Goal: Task Accomplishment & Management: Complete application form

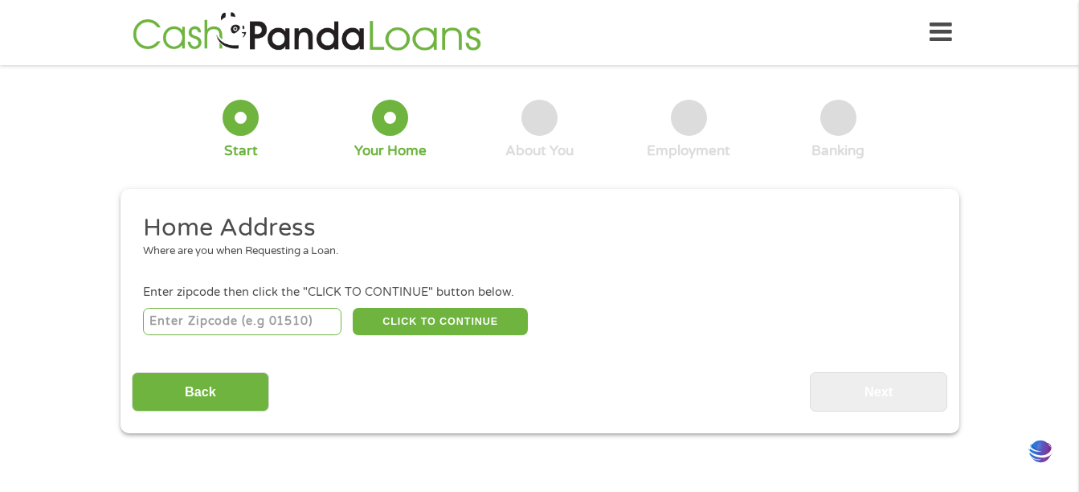
click at [267, 321] on input "number" at bounding box center [242, 321] width 198 height 27
click at [403, 329] on button "CLICK TO CONTINUE" at bounding box center [440, 321] width 175 height 27
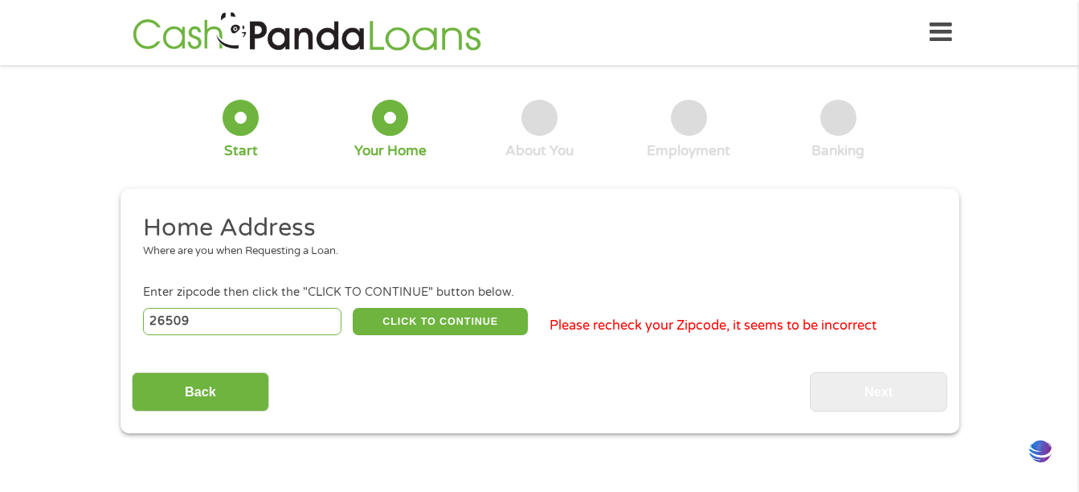
click at [225, 314] on input "26509" at bounding box center [242, 321] width 198 height 27
type input "2"
click at [195, 317] on input "number" at bounding box center [242, 321] width 198 height 27
type input "15205"
click at [415, 319] on button "CLICK TO CONTINUE" at bounding box center [440, 321] width 175 height 27
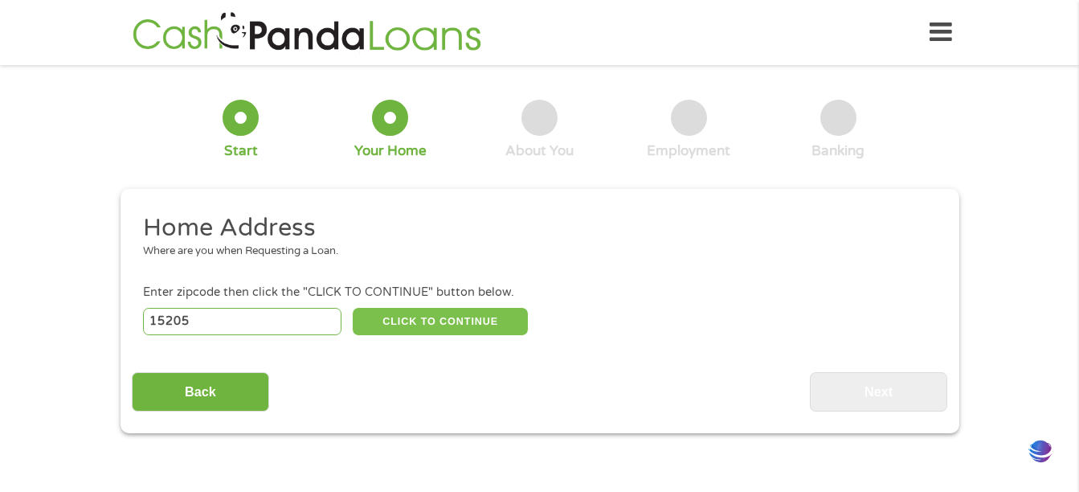
type input "15205"
type input "[GEOGRAPHIC_DATA]"
select select "[US_STATE]"
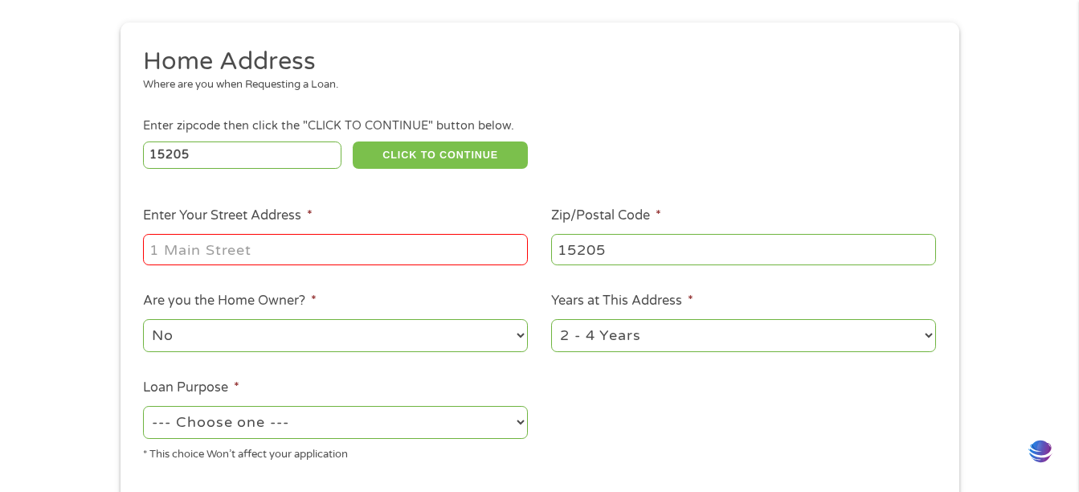
scroll to position [160, 0]
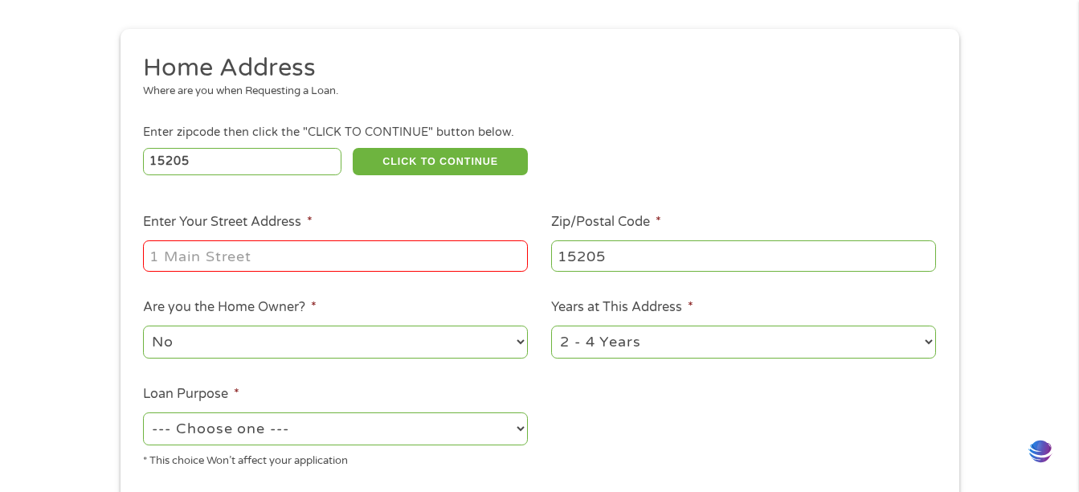
click at [210, 260] on input "Enter Your Street Address *" at bounding box center [335, 255] width 385 height 31
type input "1803 kenzie dr"
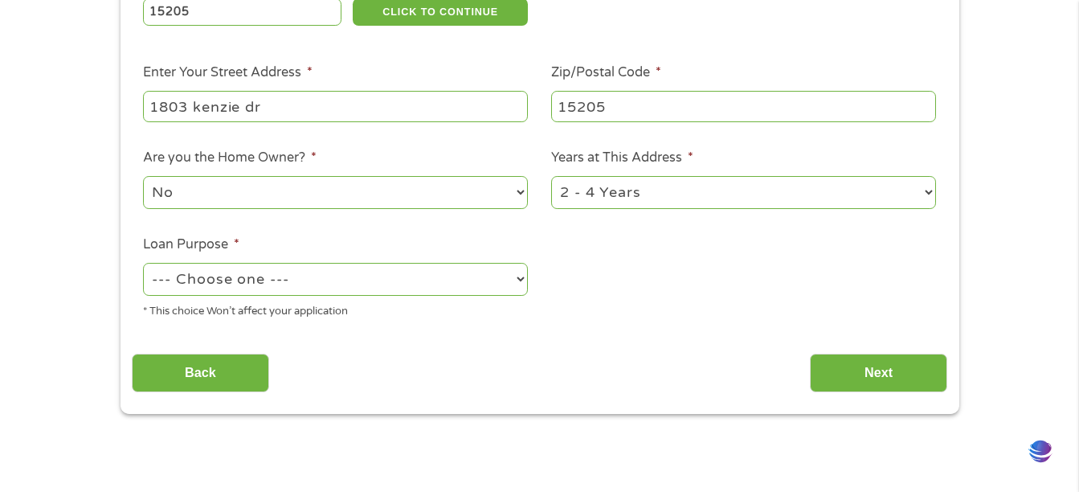
scroll to position [312, 0]
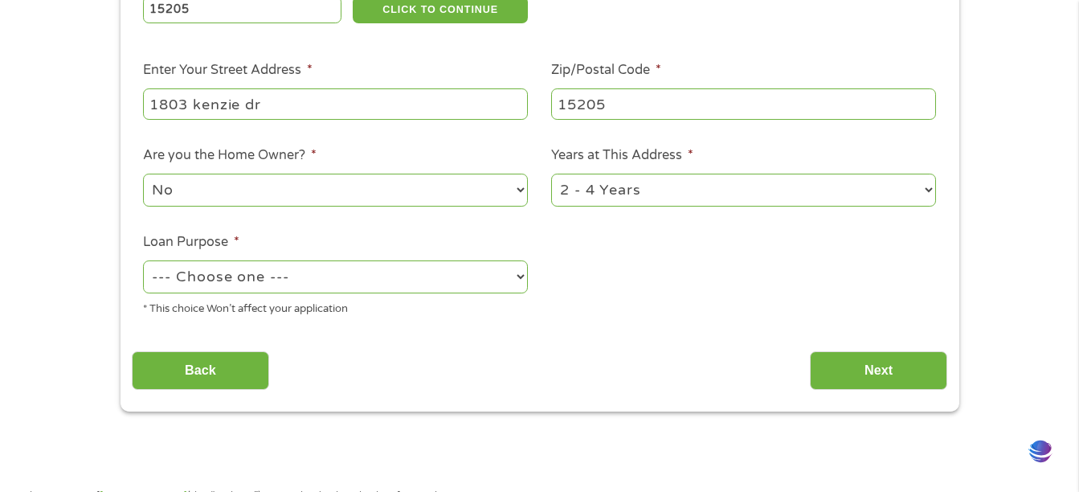
click at [471, 281] on select "--- Choose one --- Pay Bills Debt Consolidation Home Improvement Major Purchase…" at bounding box center [335, 276] width 385 height 33
click at [109, 112] on div "1 Start 2 Your Home 3 About You 4 Employment 5 Banking 6 This field is hidden w…" at bounding box center [540, 88] width 868 height 647
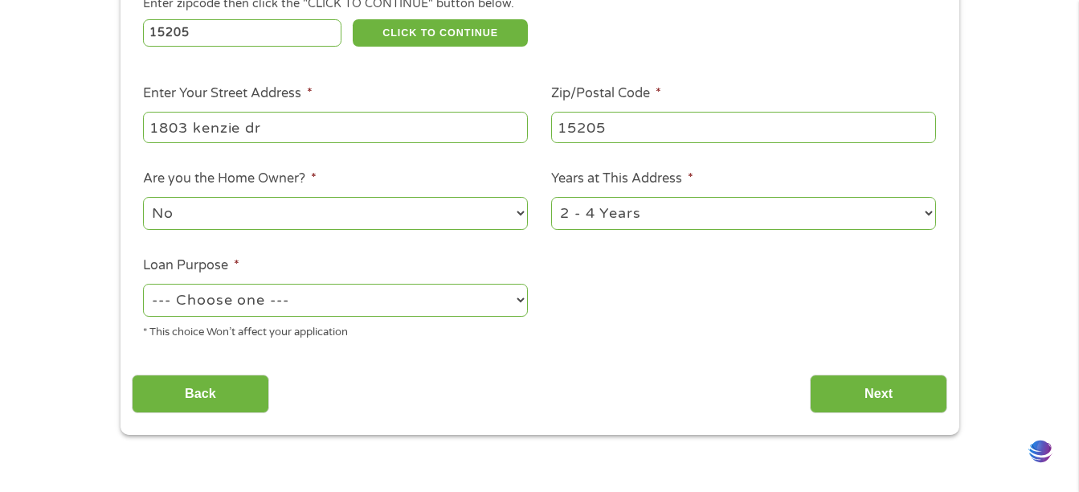
scroll to position [284, 0]
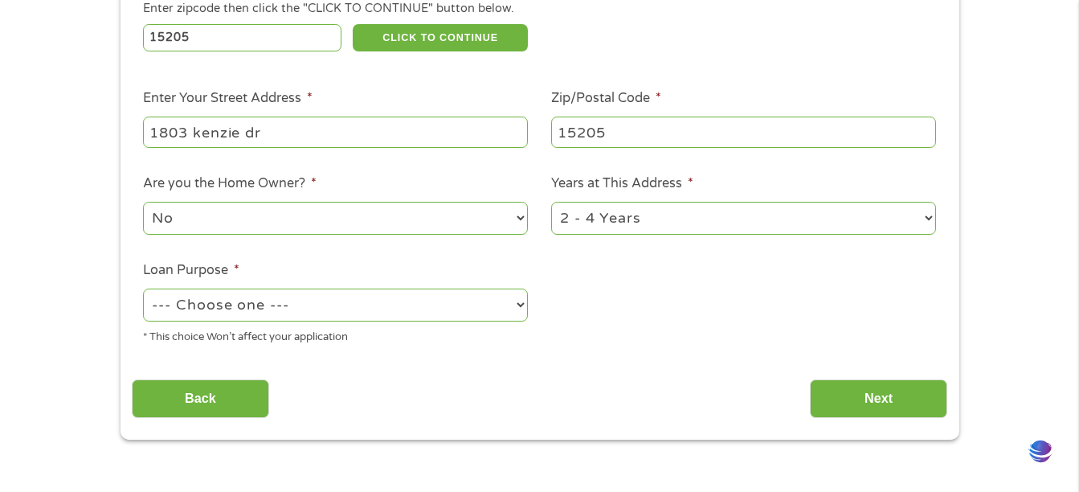
click at [290, 306] on select "--- Choose one --- Pay Bills Debt Consolidation Home Improvement Major Purchase…" at bounding box center [335, 304] width 385 height 33
click at [143, 288] on select "--- Choose one --- Pay Bills Debt Consolidation Home Improvement Major Purchase…" at bounding box center [335, 304] width 385 height 33
click at [313, 308] on select "--- Choose one --- Pay Bills Debt Consolidation Home Improvement Major Purchase…" at bounding box center [335, 304] width 385 height 33
click at [143, 288] on select "--- Choose one --- Pay Bills Debt Consolidation Home Improvement Major Purchase…" at bounding box center [335, 304] width 385 height 33
click at [313, 319] on select "--- Choose one --- Pay Bills Debt Consolidation Home Improvement Major Purchase…" at bounding box center [335, 304] width 385 height 33
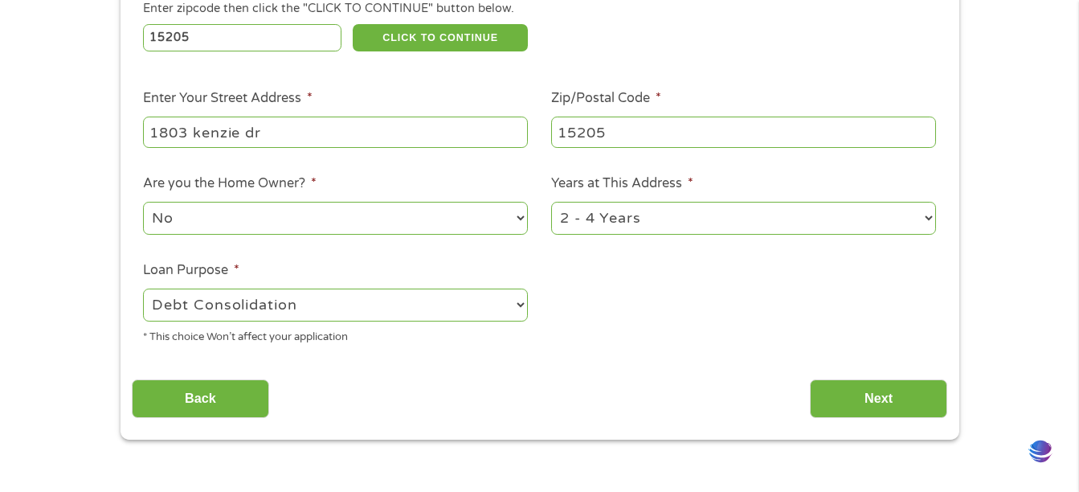
select select "other"
click at [143, 288] on select "--- Choose one --- Pay Bills Debt Consolidation Home Improvement Major Purchase…" at bounding box center [335, 304] width 385 height 33
click at [842, 391] on input "Next" at bounding box center [878, 398] width 137 height 39
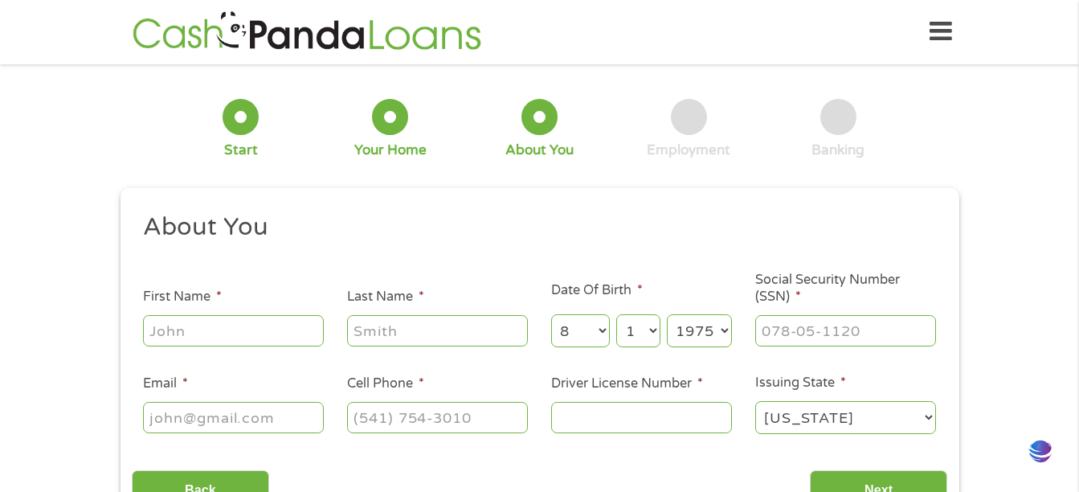
scroll to position [0, 0]
click at [172, 327] on input "First Name *" at bounding box center [233, 331] width 181 height 31
type input "[PERSON_NAME]"
type input "[EMAIL_ADDRESS][DOMAIN_NAME]"
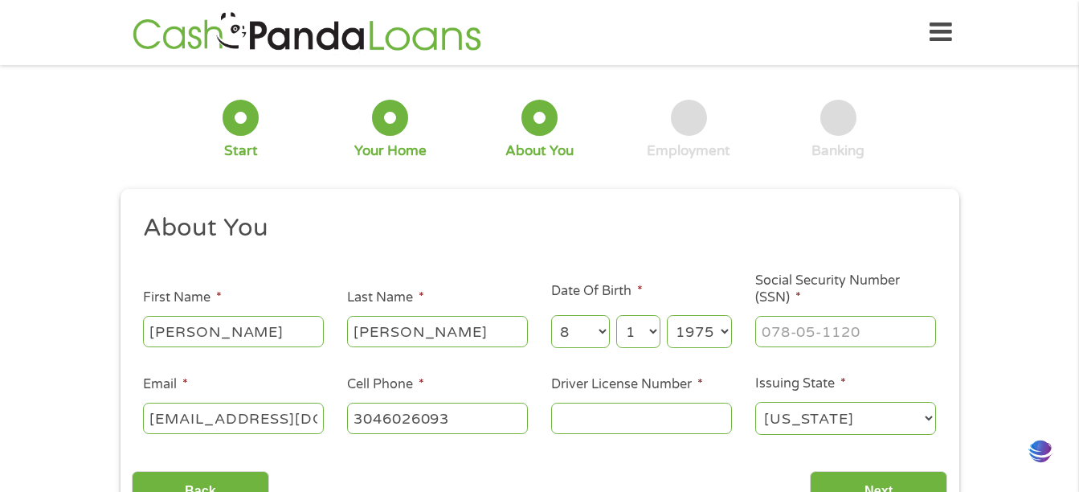
type input "[PHONE_NUMBER]"
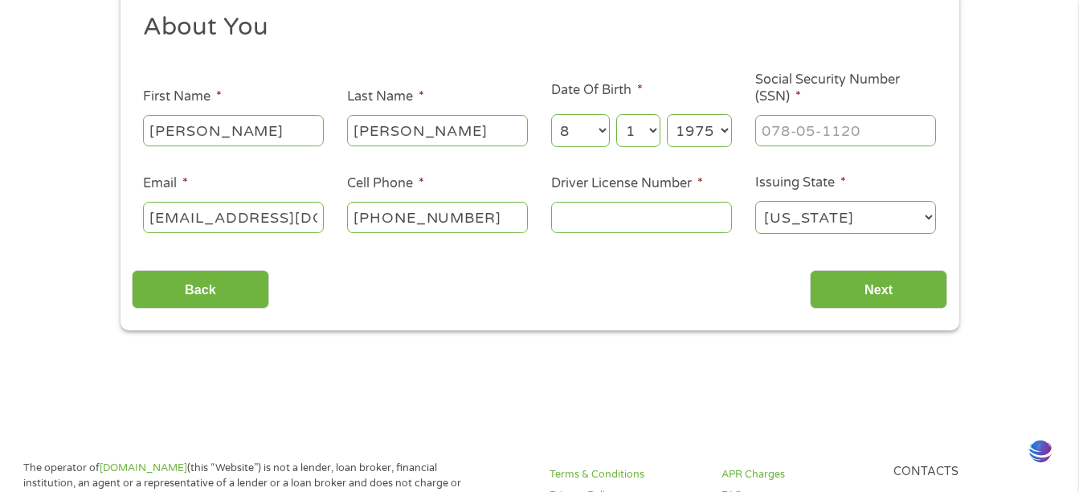
scroll to position [203, 0]
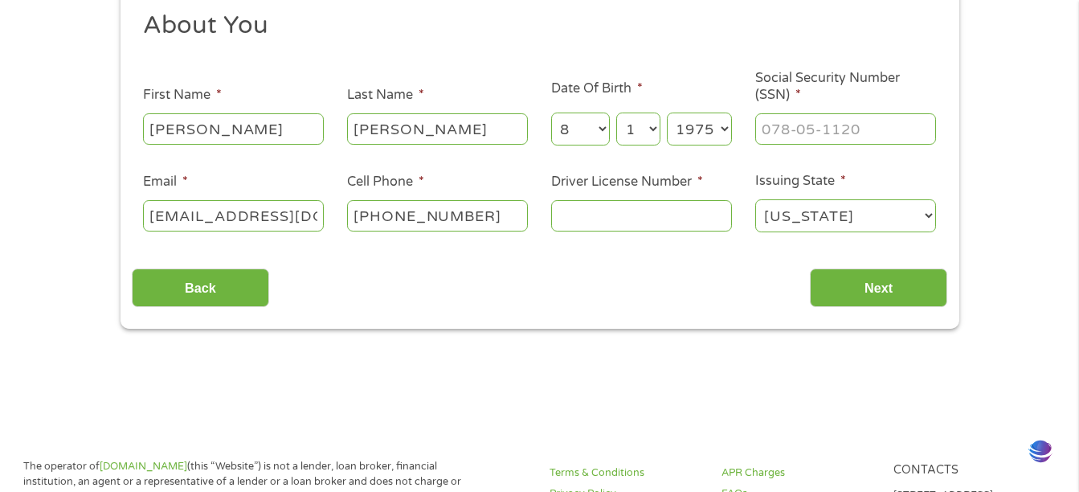
click at [828, 147] on div at bounding box center [845, 129] width 181 height 37
click at [824, 133] on input "___-__-____" at bounding box center [845, 128] width 181 height 31
type input "235-19-4433"
click at [638, 218] on input "Driver License Number *" at bounding box center [641, 215] width 181 height 31
type input "32382430"
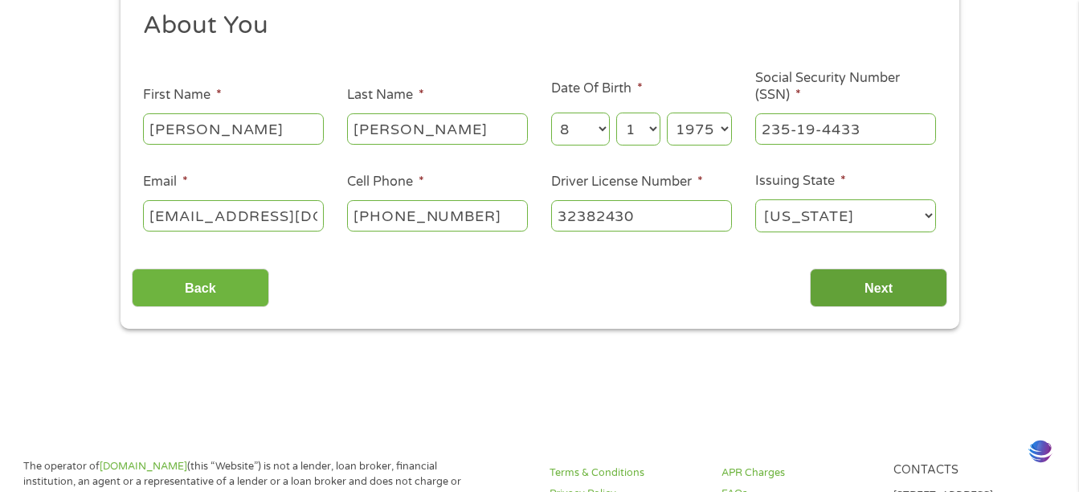
click at [856, 289] on input "Next" at bounding box center [878, 287] width 137 height 39
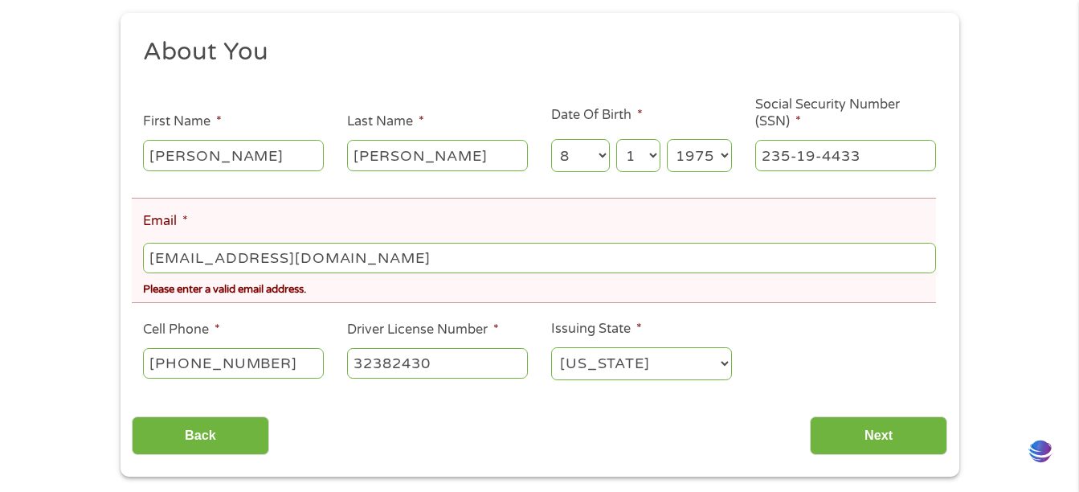
scroll to position [250, 0]
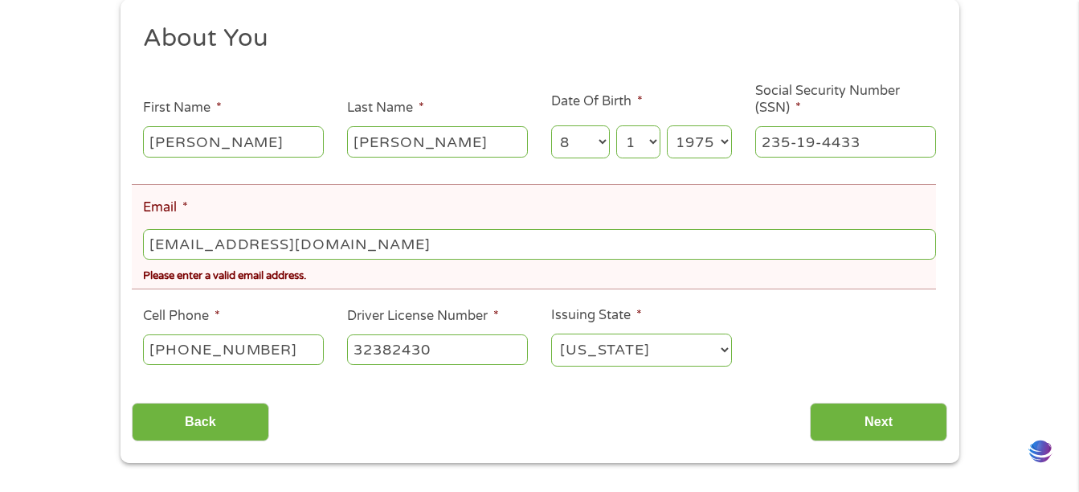
click at [270, 243] on input "[EMAIL_ADDRESS][DOMAIN_NAME]" at bounding box center [539, 244] width 792 height 31
type input "[EMAIL_ADDRESS][DOMAIN_NAME]"
click at [848, 423] on input "Next" at bounding box center [878, 422] width 137 height 39
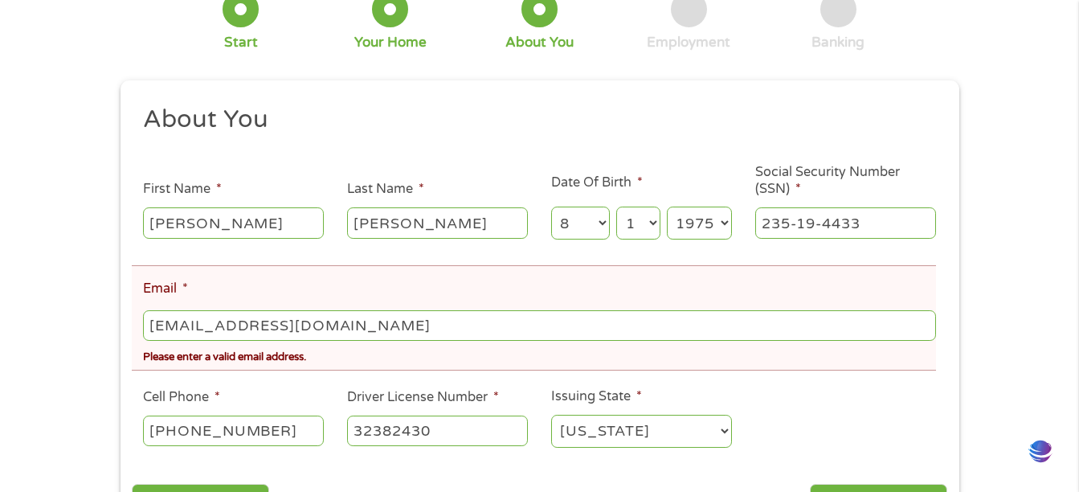
scroll to position [260, 0]
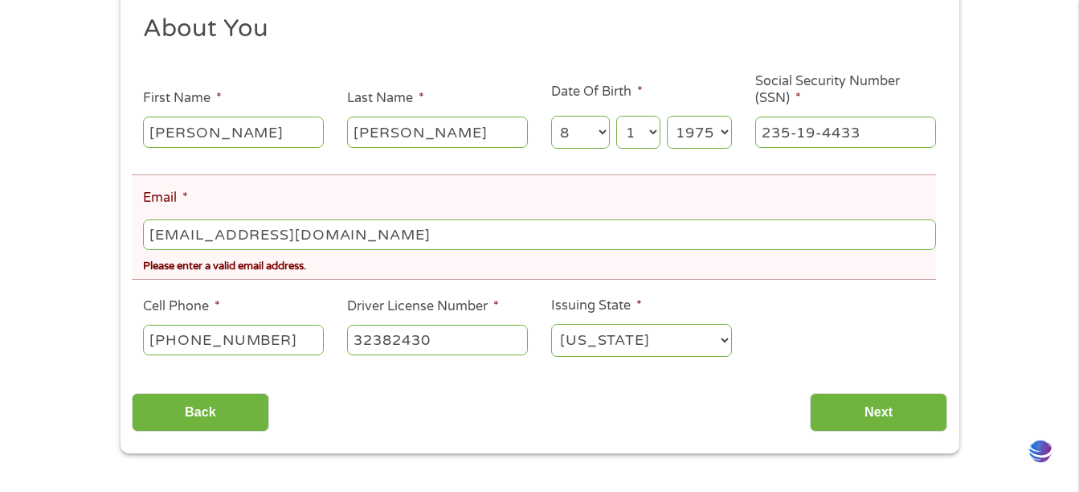
click at [197, 235] on input "[EMAIL_ADDRESS][DOMAIN_NAME]" at bounding box center [539, 234] width 792 height 31
type input "[EMAIL_ADDRESS][DOMAIN_NAME]"
click at [853, 414] on input "Next" at bounding box center [878, 412] width 137 height 39
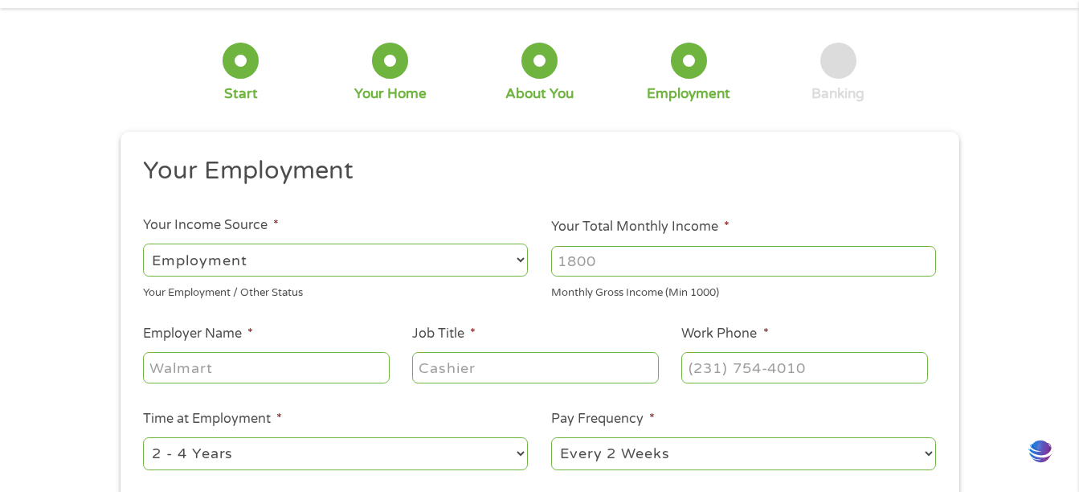
scroll to position [59, 0]
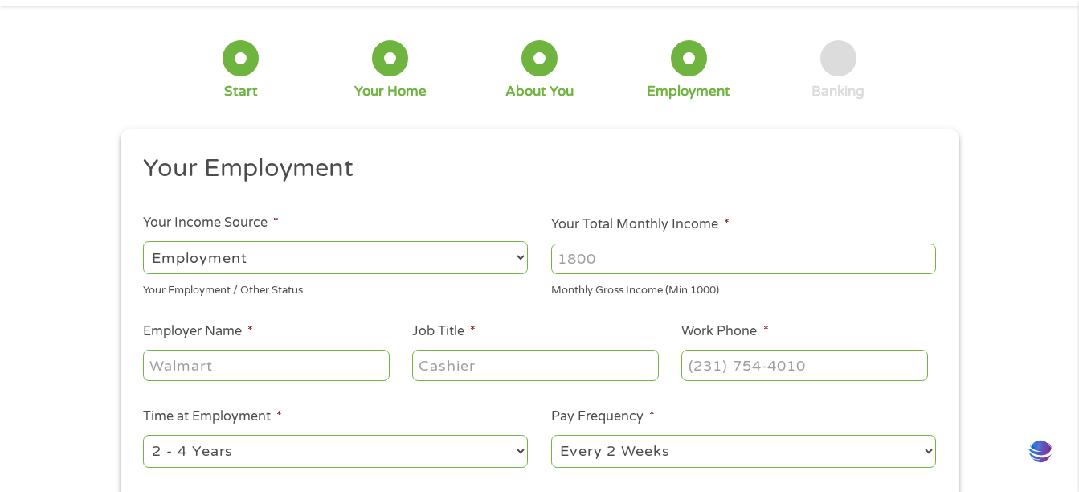
click at [665, 256] on input "Your Total Monthly Income *" at bounding box center [743, 258] width 385 height 31
click at [583, 260] on input "33800" at bounding box center [743, 258] width 385 height 31
click at [565, 267] on input "33800" at bounding box center [743, 258] width 385 height 31
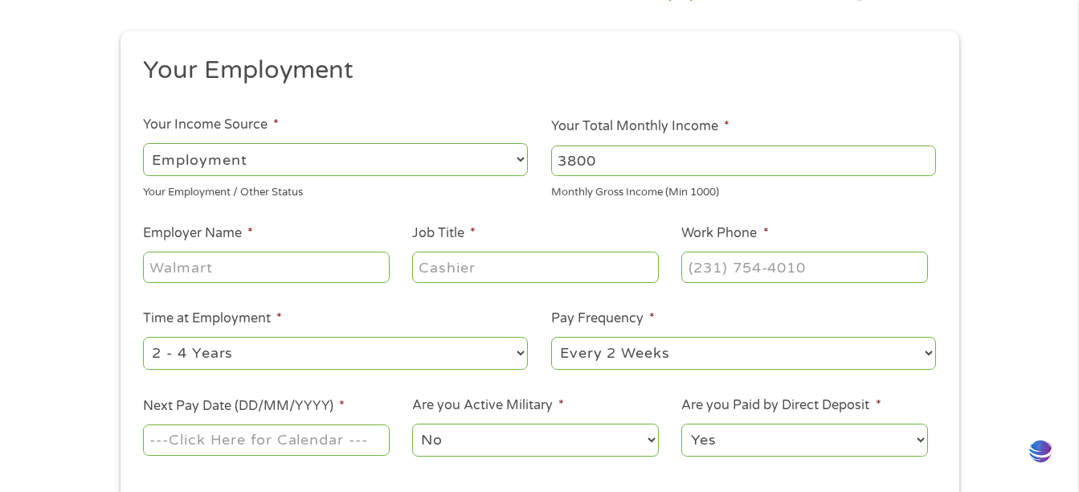
scroll to position [162, 0]
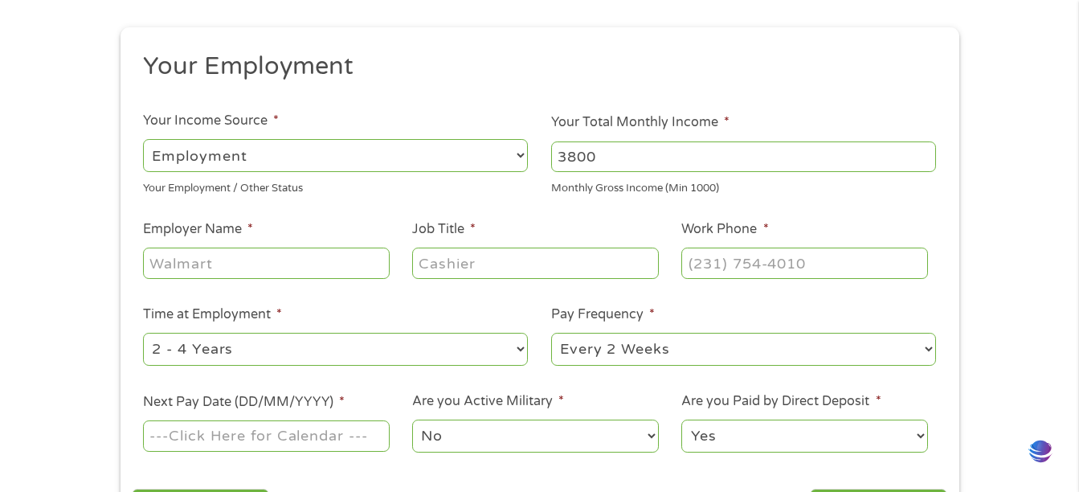
type input "3800"
click at [301, 260] on input "Employer Name *" at bounding box center [266, 263] width 246 height 31
type input "[PERSON_NAME] landscaping"
click at [452, 259] on input "Job Title *" at bounding box center [535, 263] width 246 height 31
type input "assistant"
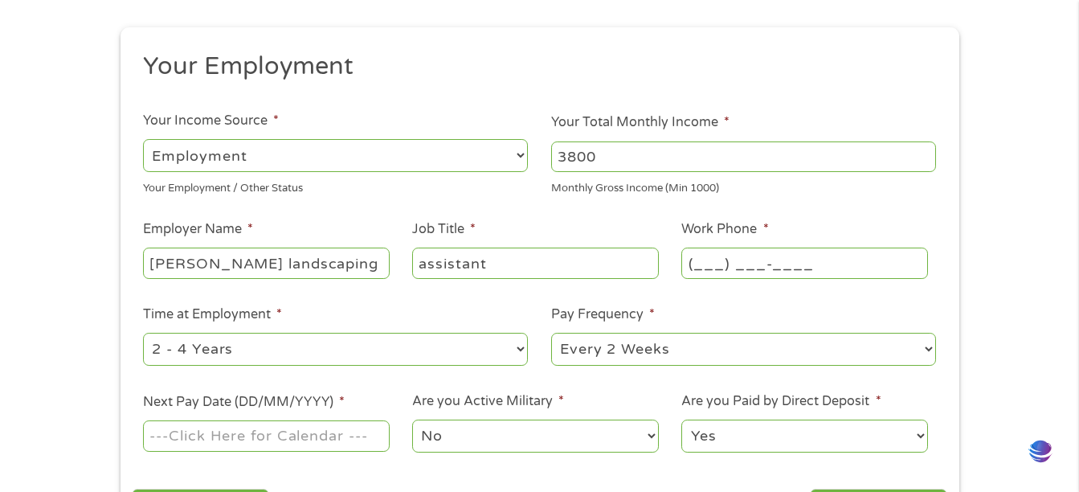
click at [730, 255] on input "(___) ___-____" at bounding box center [804, 263] width 246 height 31
type input "[PHONE_NUMBER]"
click at [308, 346] on select "--- Choose one --- 1 Year or less 1 - 2 Years 2 - 4 Years Over 4 Years" at bounding box center [335, 349] width 385 height 33
select select "12months"
click at [143, 333] on select "--- Choose one --- 1 Year or less 1 - 2 Years 2 - 4 Years Over 4 Years" at bounding box center [335, 349] width 385 height 33
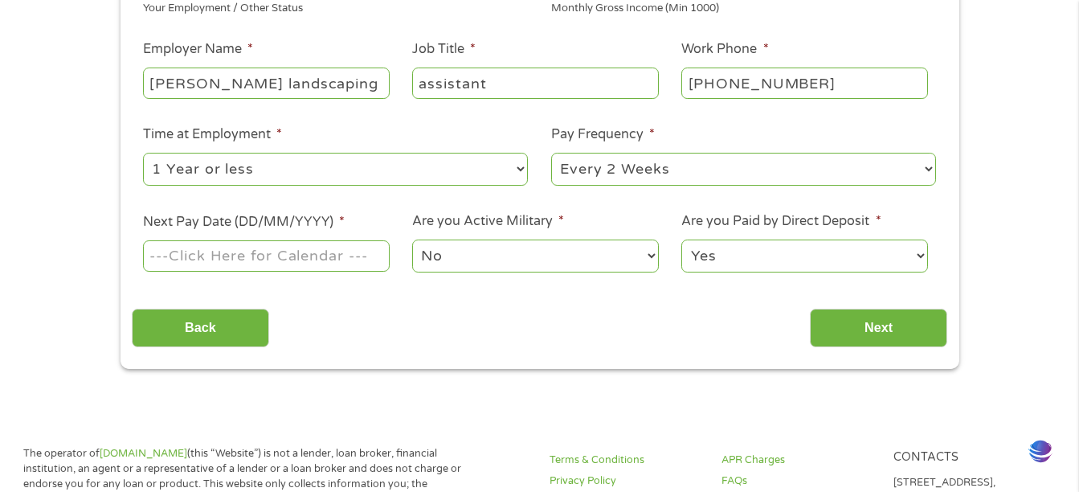
scroll to position [345, 0]
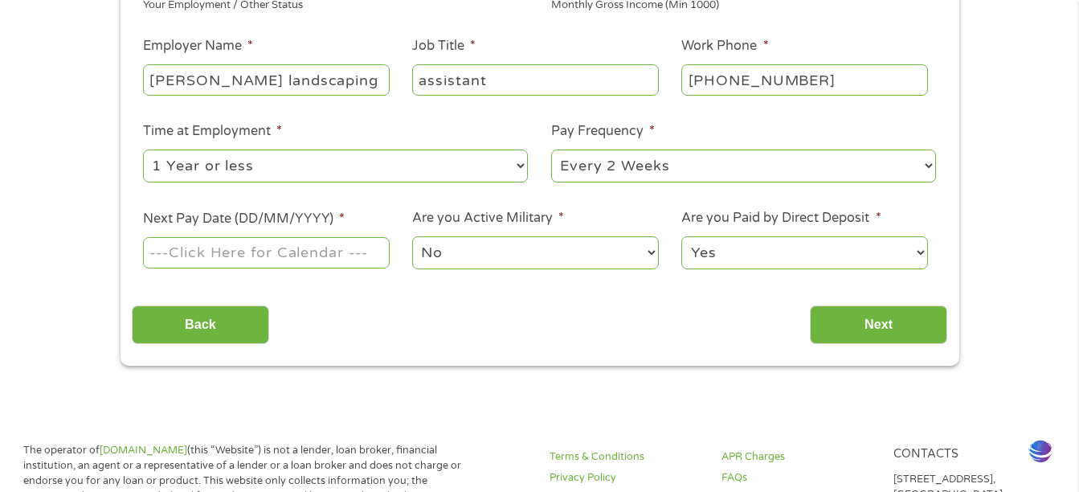
click at [280, 239] on input "Next Pay Date (DD/MM/YYYY) *" at bounding box center [266, 252] width 246 height 31
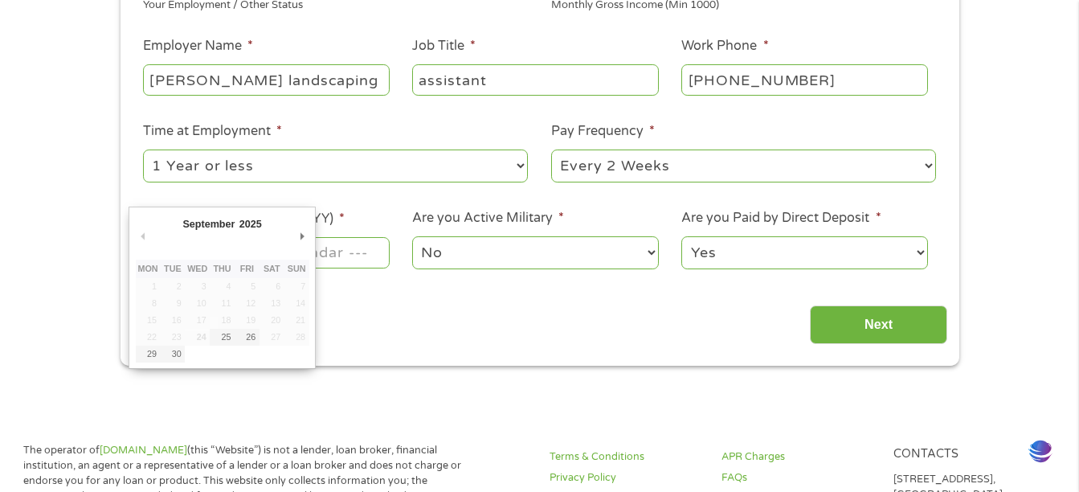
click at [248, 350] on td at bounding box center [247, 354] width 25 height 17
click at [251, 358] on td at bounding box center [247, 354] width 25 height 17
type input "[DATE]"
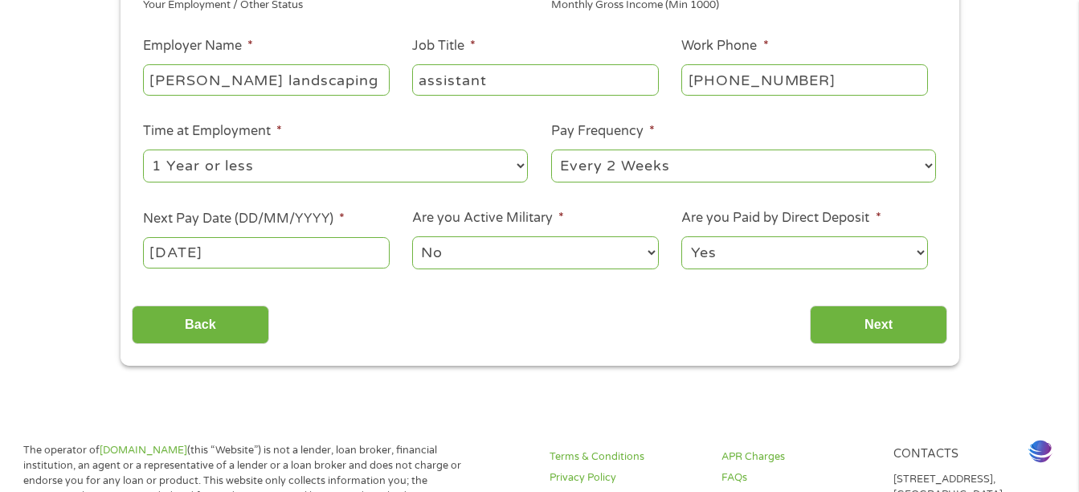
click at [737, 247] on select "Yes No" at bounding box center [804, 252] width 246 height 33
select select "0"
click at [681, 236] on select "Yes No" at bounding box center [804, 252] width 246 height 33
click at [871, 336] on input "Next" at bounding box center [878, 324] width 137 height 39
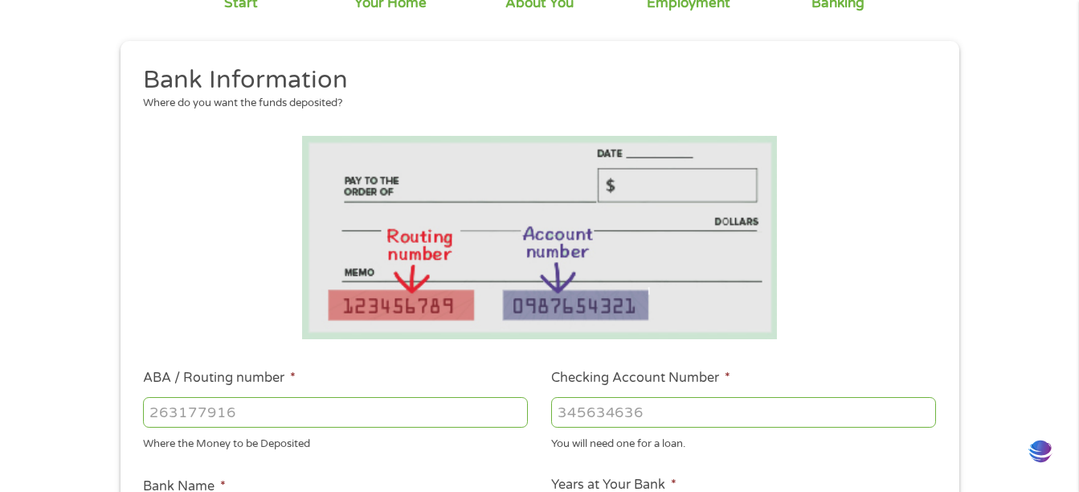
scroll to position [255, 0]
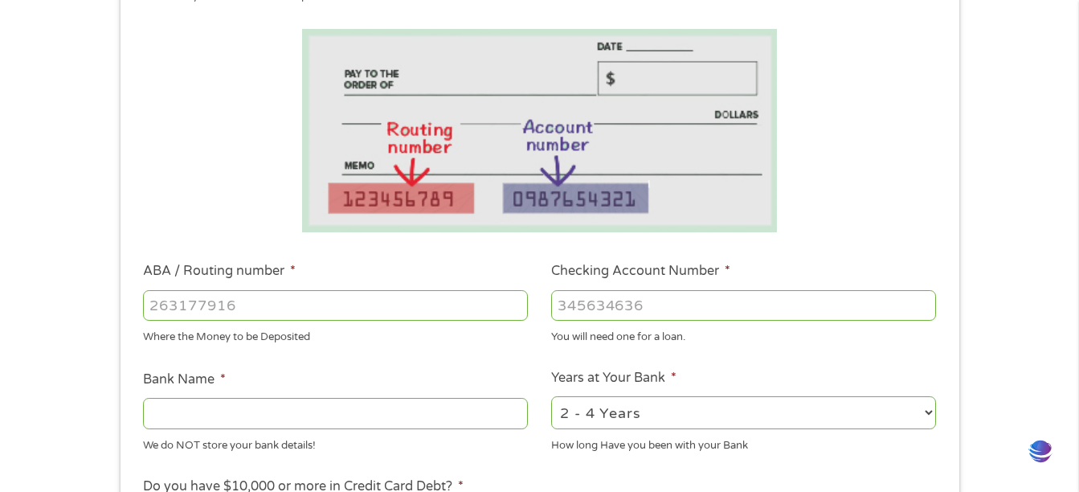
click at [239, 306] on input "ABA / Routing number *" at bounding box center [335, 305] width 385 height 31
click at [263, 305] on input "ABA / Routing number *" at bounding box center [335, 305] width 385 height 31
type input "011301279"
click at [628, 302] on input "Checking Account Number *" at bounding box center [743, 305] width 385 height 31
type input "766164620409"
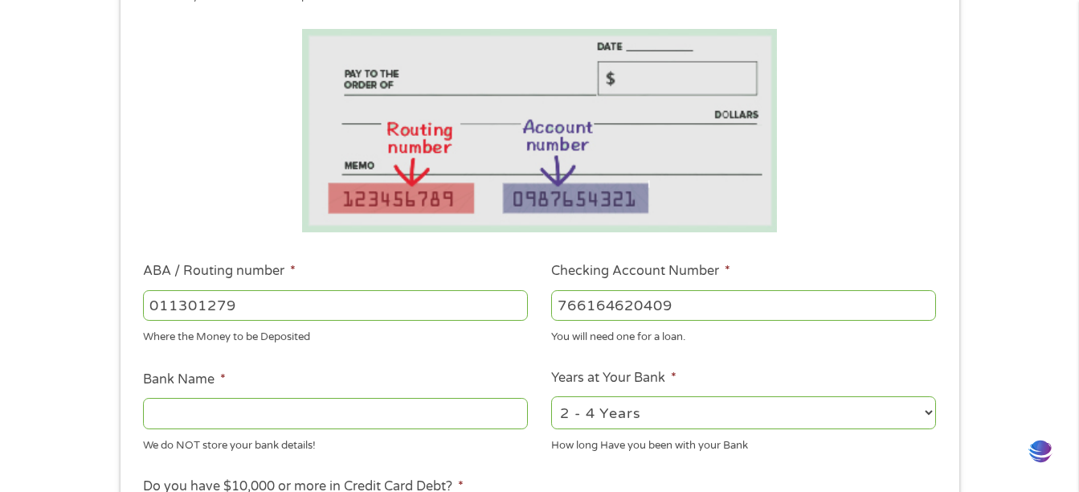
click at [235, 425] on input "Bank Name *" at bounding box center [335, 413] width 385 height 31
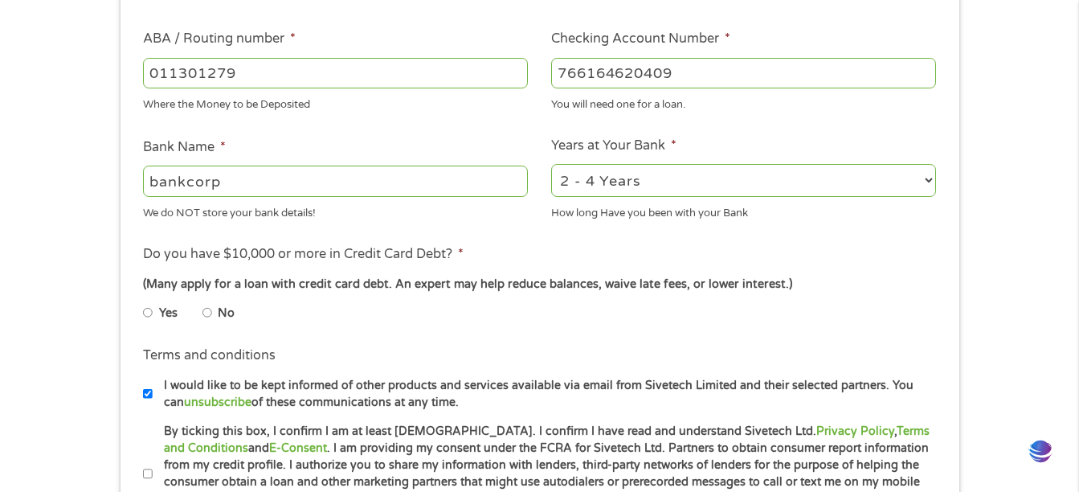
scroll to position [493, 0]
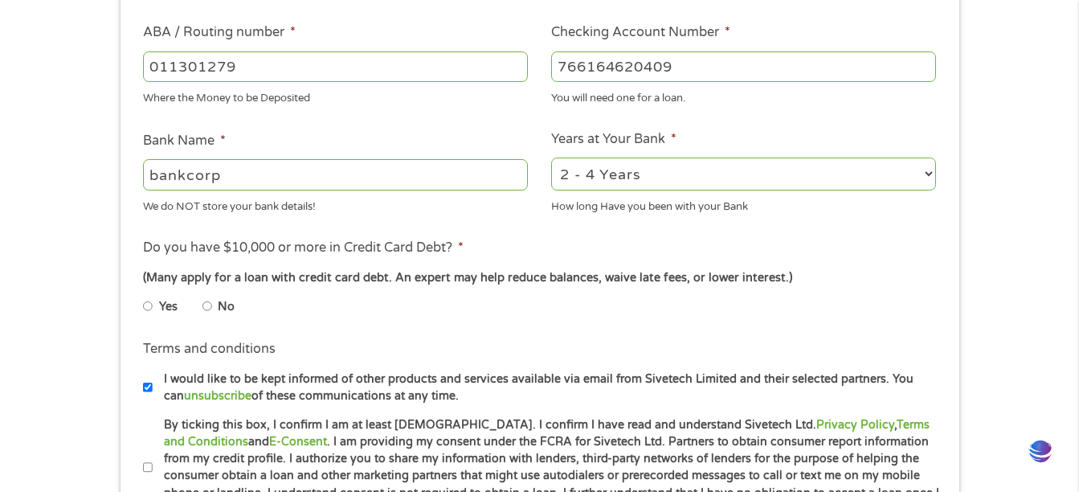
type input "bankcorp"
click at [201, 317] on li "Yes" at bounding box center [172, 306] width 59 height 31
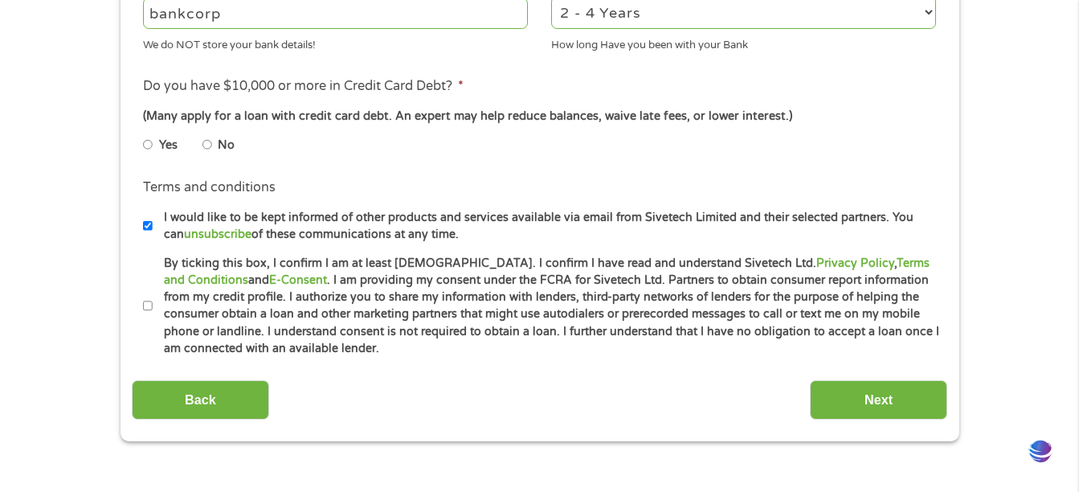
scroll to position [661, 0]
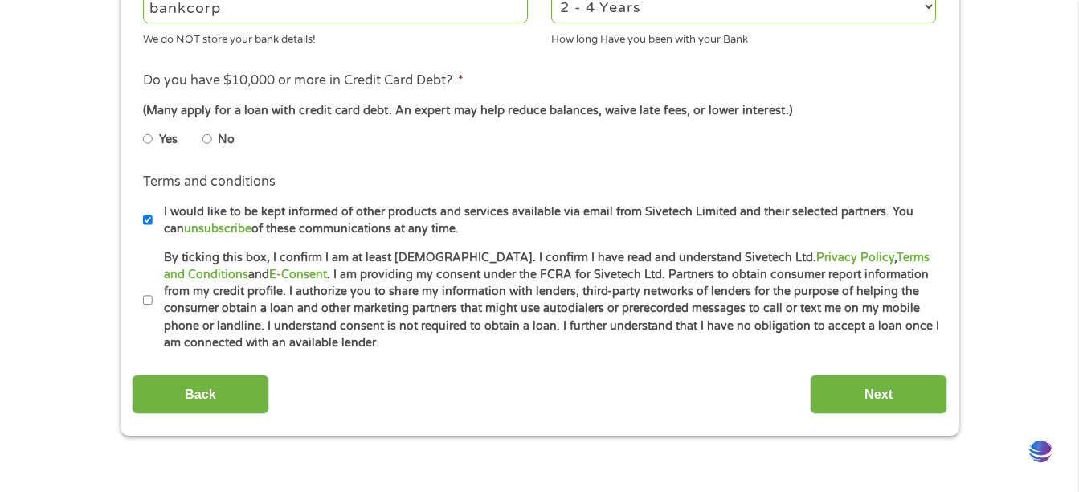
click at [146, 296] on input "By ticking this box, I confirm I am at least [DEMOGRAPHIC_DATA]. I confirm I ha…" at bounding box center [148, 301] width 10 height 26
checkbox input "true"
click at [840, 383] on input "Next" at bounding box center [878, 393] width 137 height 39
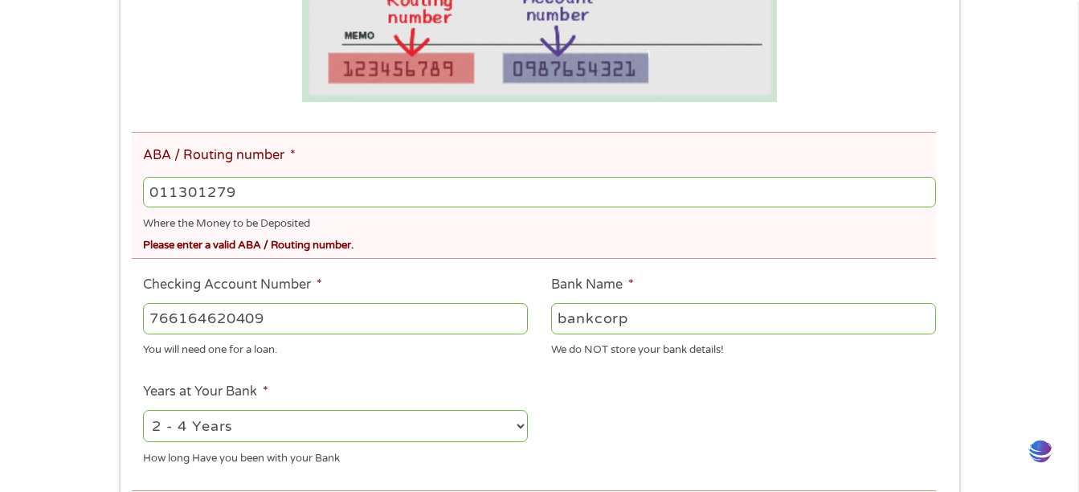
scroll to position [445, 0]
click at [186, 198] on input "011301279" at bounding box center [539, 191] width 792 height 31
click at [160, 192] on input "01101279" at bounding box center [539, 191] width 792 height 31
type input "031101279"
type input "THE BANCORP BANK"
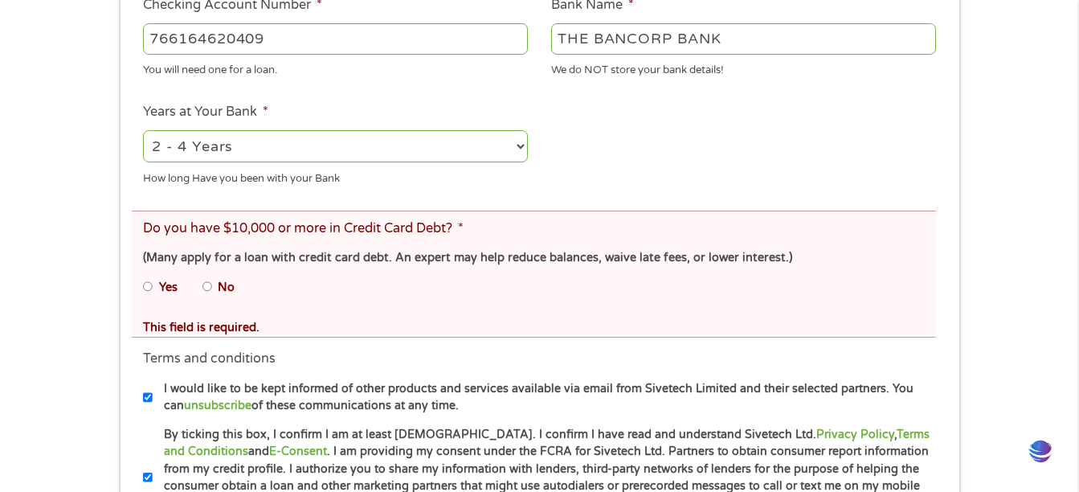
scroll to position [762, 0]
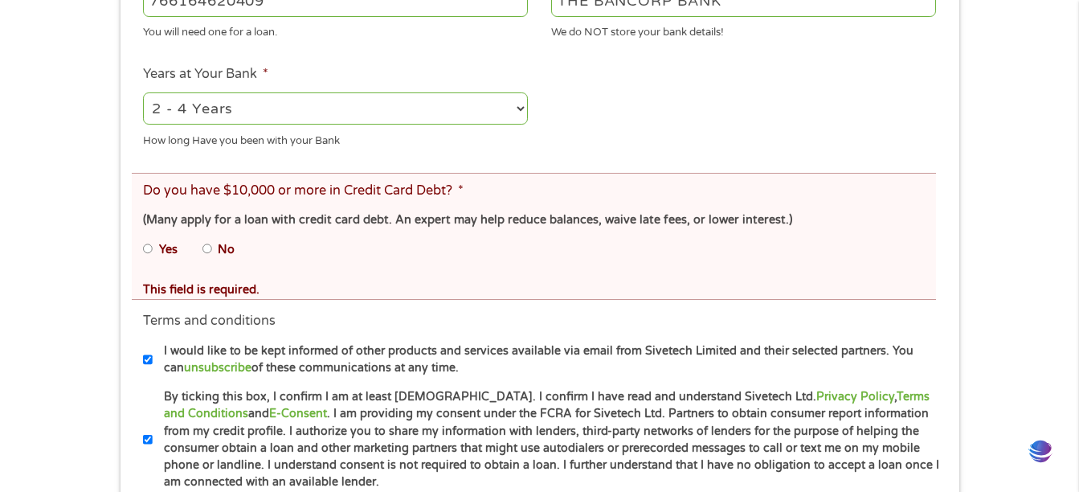
type input "031101279"
click at [170, 249] on label "Yes" at bounding box center [168, 250] width 18 height 18
click at [153, 249] on input "Yes" at bounding box center [148, 249] width 10 height 26
radio input "true"
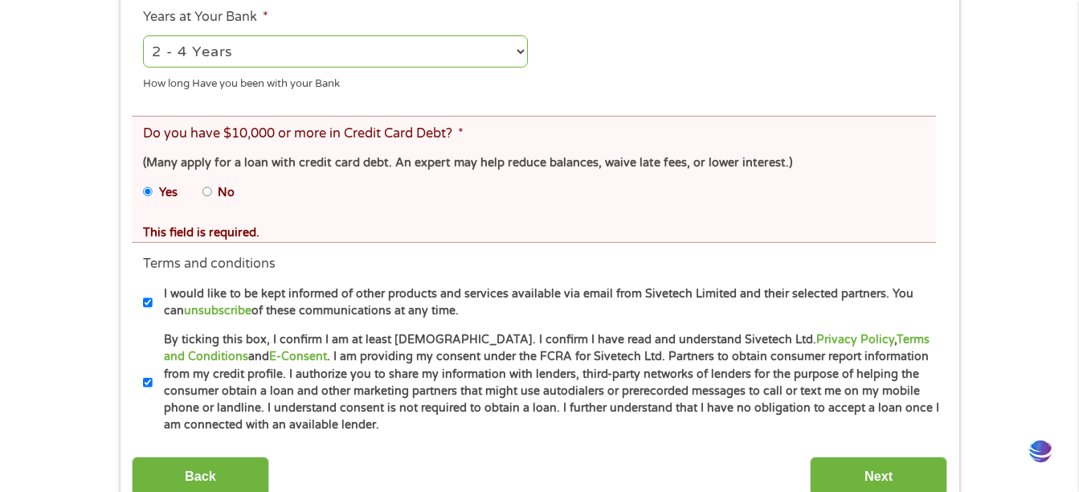
scroll to position [878, 0]
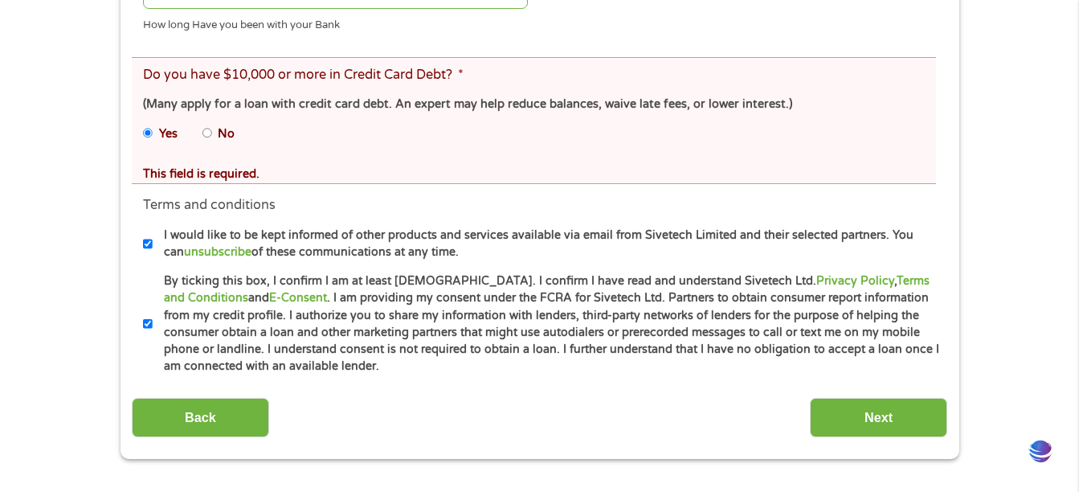
click at [367, 296] on label "By ticking this box, I confirm I am at least [DEMOGRAPHIC_DATA]. I confirm I ha…" at bounding box center [547, 323] width 788 height 103
click at [153, 311] on input "By ticking this box, I confirm I am at least [DEMOGRAPHIC_DATA]. I confirm I ha…" at bounding box center [148, 324] width 10 height 26
drag, startPoint x: 825, startPoint y: 409, endPoint x: 893, endPoint y: 533, distance: 141.0
click at [893, 533] on html "Home Get Loan Offer How it works FAQs Blog Cash Loans Quick Loans Online Loans …" at bounding box center [539, 447] width 1079 height 2650
click at [149, 321] on input "By ticking this box, I confirm I am at least [DEMOGRAPHIC_DATA]. I confirm I ha…" at bounding box center [148, 324] width 10 height 26
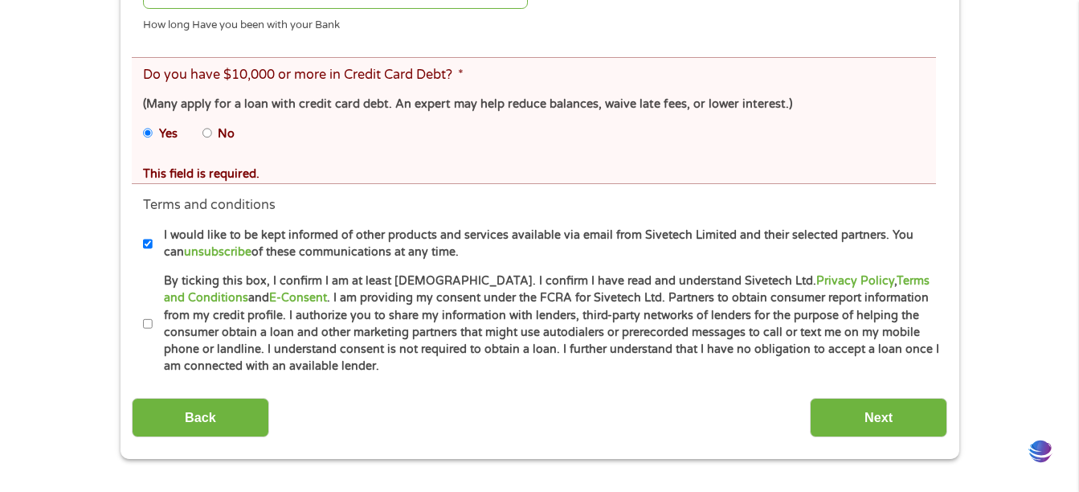
checkbox input "true"
click at [871, 411] on input "Next" at bounding box center [878, 417] width 137 height 39
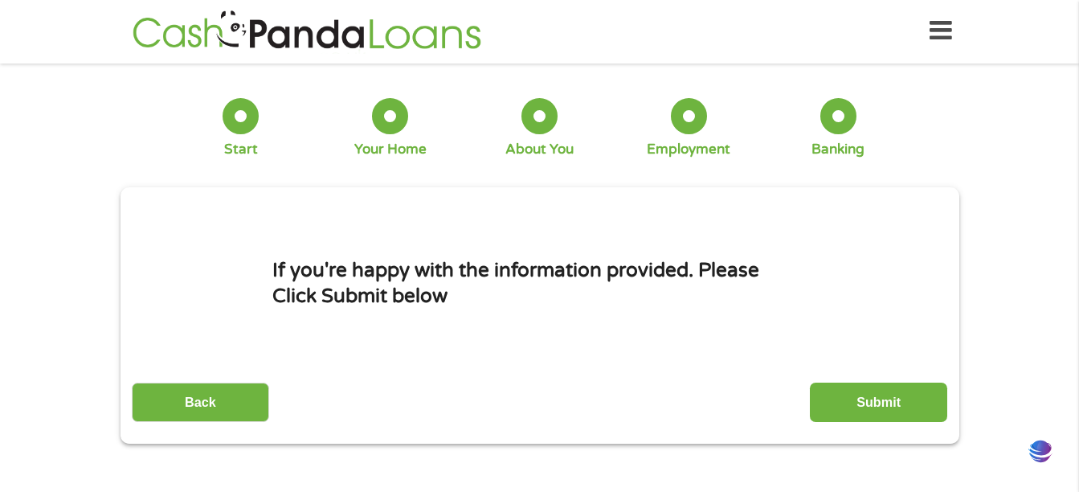
scroll to position [0, 0]
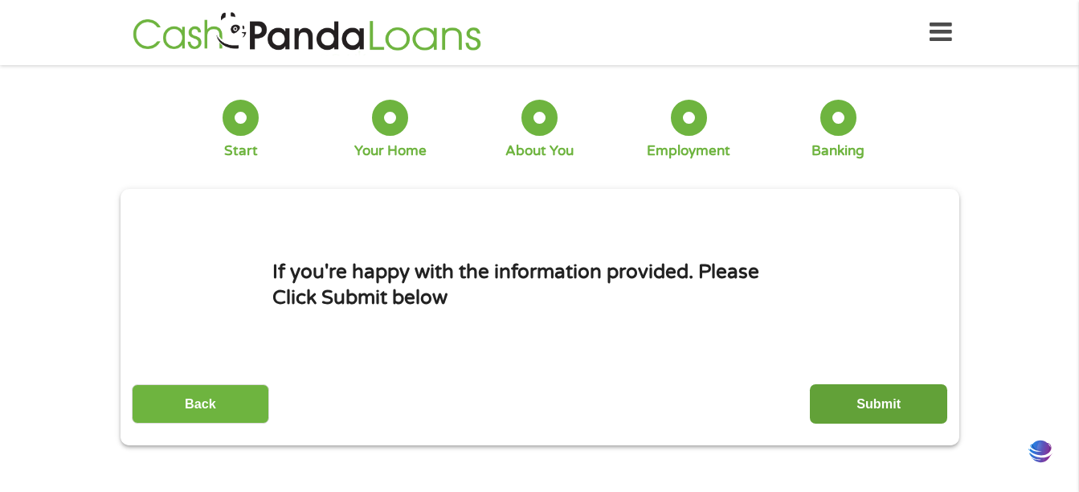
click at [874, 399] on input "Submit" at bounding box center [878, 403] width 137 height 39
